Goal: Navigation & Orientation: Find specific page/section

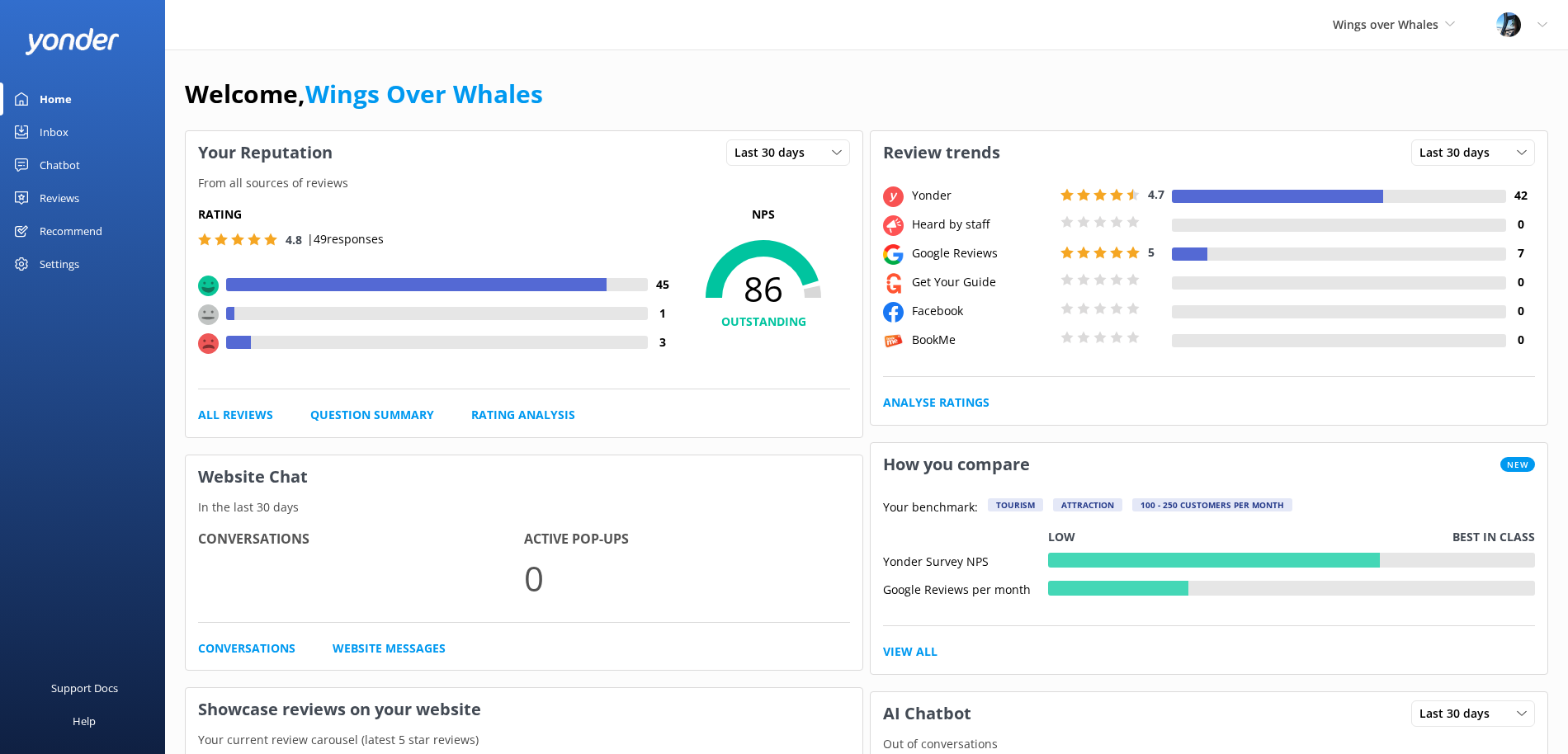
click at [61, 197] on div "Reviews" at bounding box center [59, 198] width 40 height 33
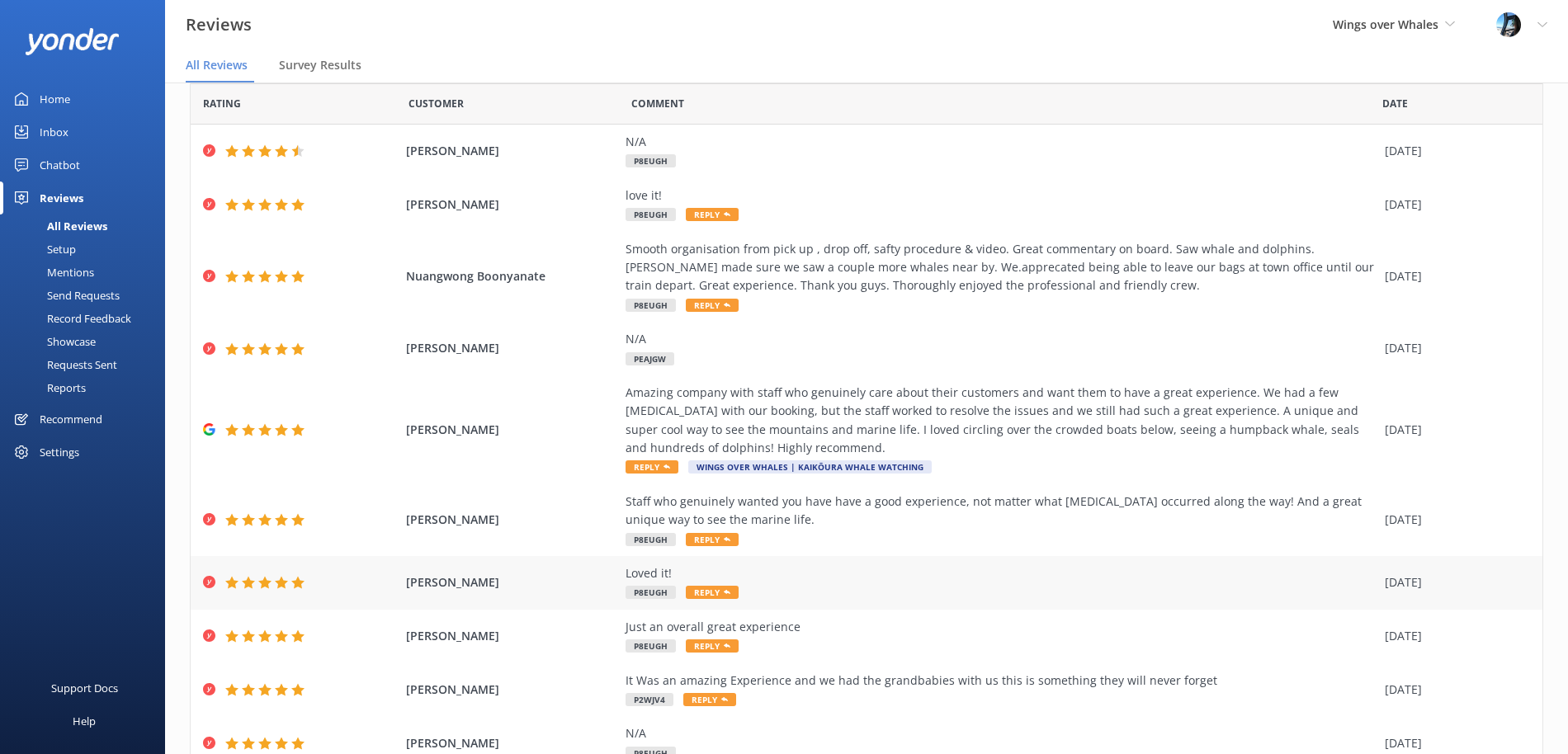
scroll to position [129, 0]
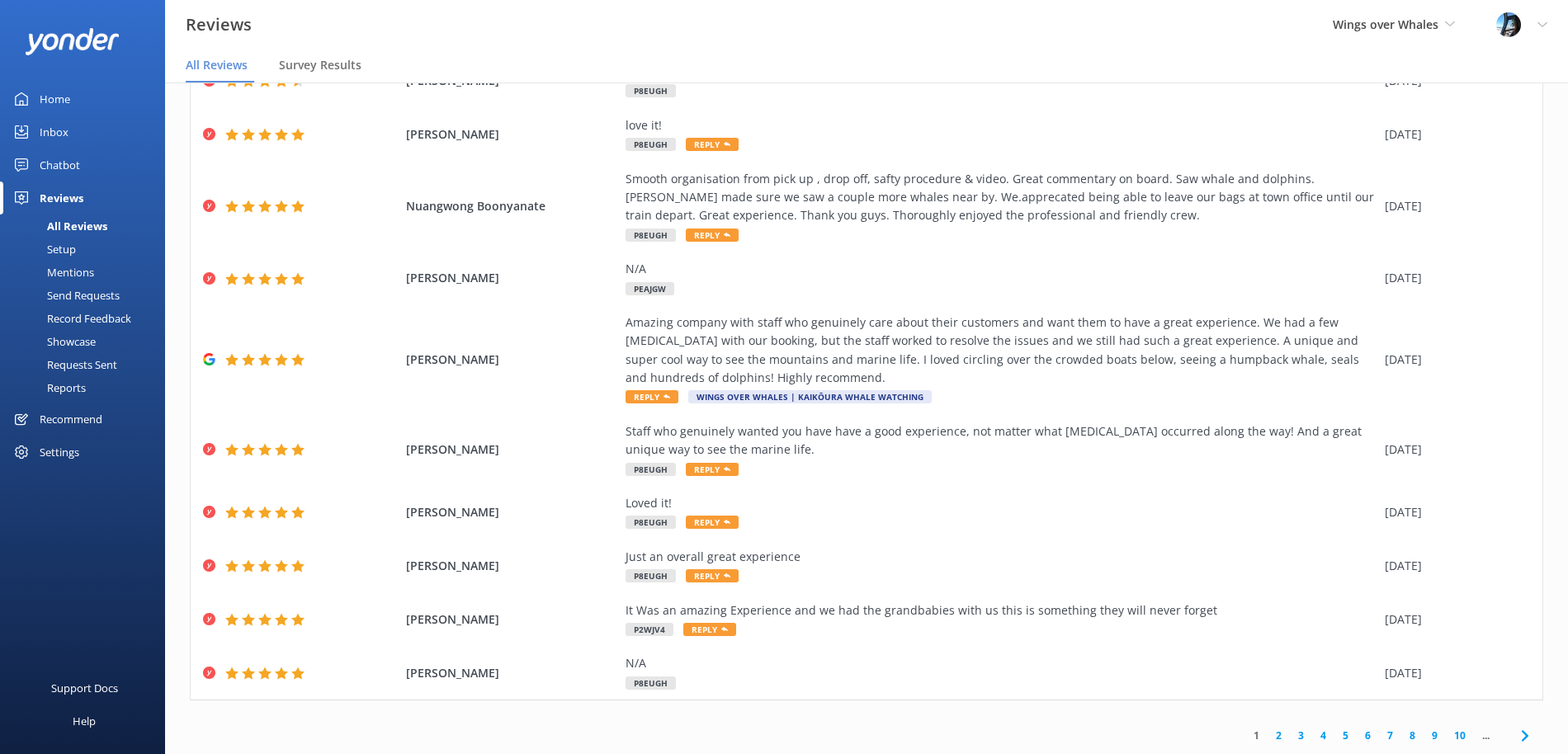
click at [1278, 735] on link "2" at bounding box center [1278, 735] width 22 height 16
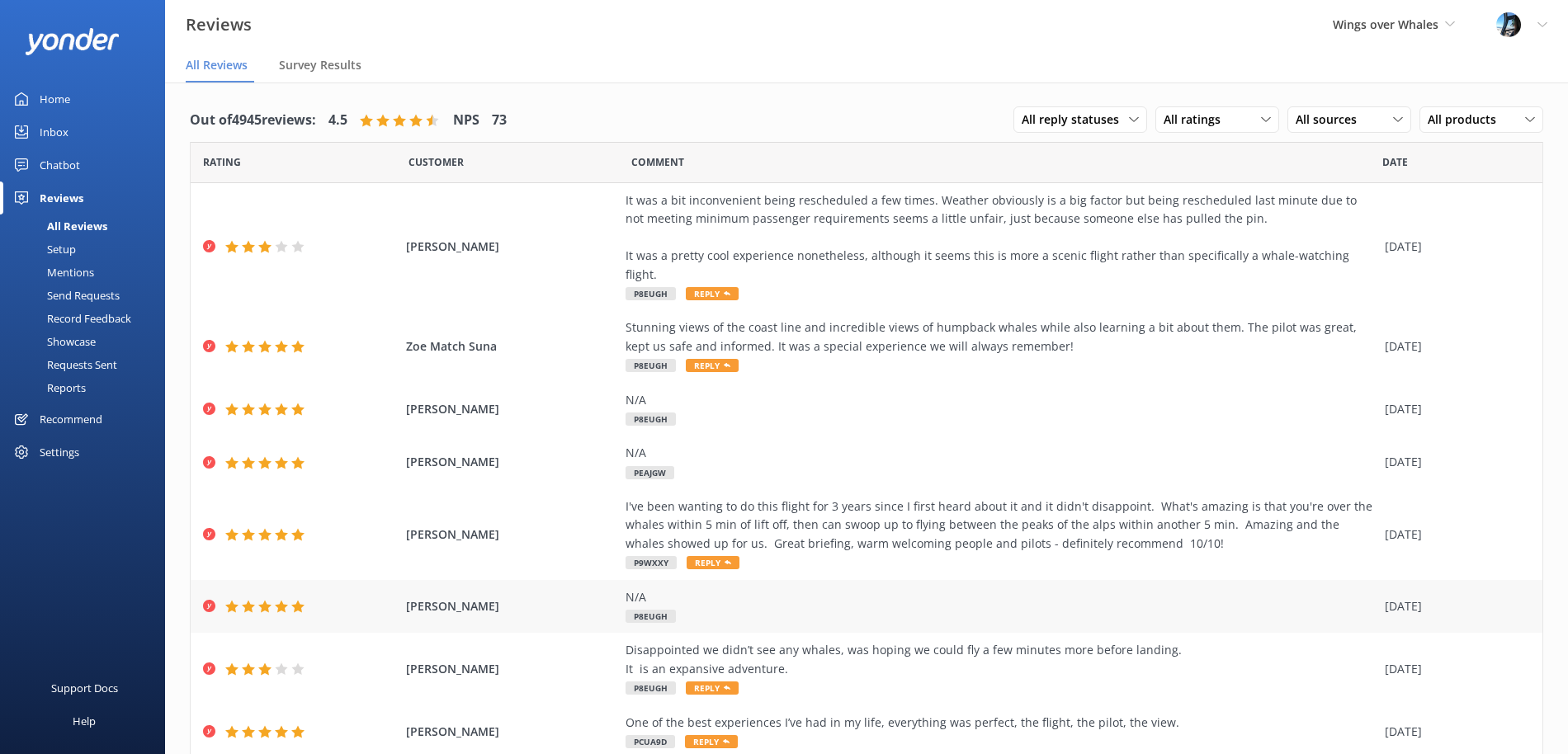
scroll to position [166, 0]
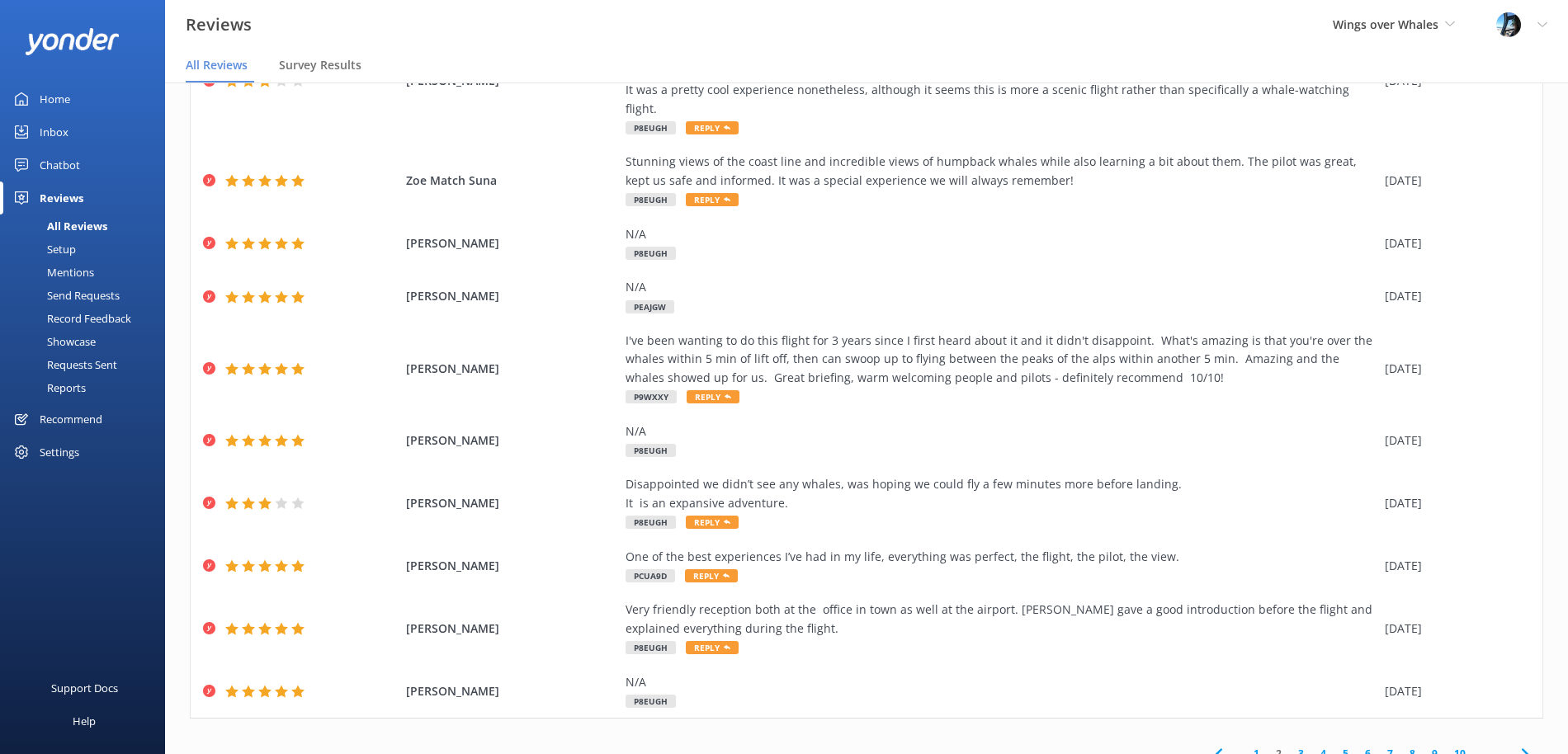
drag, startPoint x: 1258, startPoint y: 733, endPoint x: 1252, endPoint y: 570, distance: 163.1
click at [1258, 746] on link "1" at bounding box center [1256, 753] width 22 height 16
